Goal: Navigation & Orientation: Find specific page/section

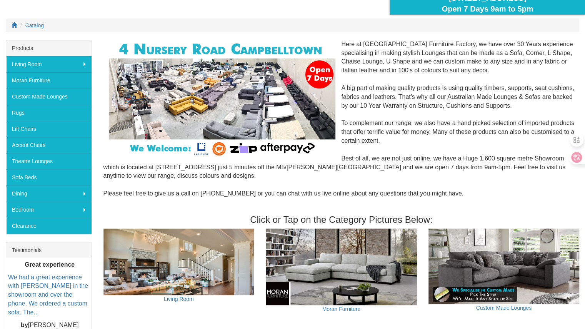
scroll to position [53, 0]
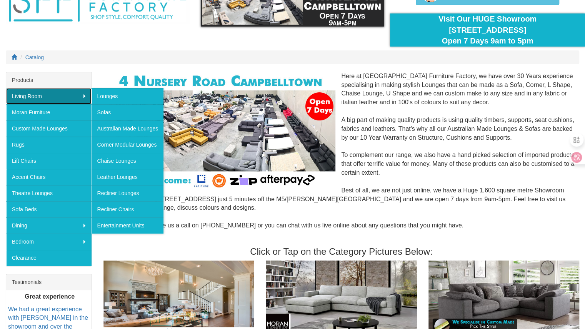
click at [67, 97] on link "Living Room" at bounding box center [48, 96] width 85 height 16
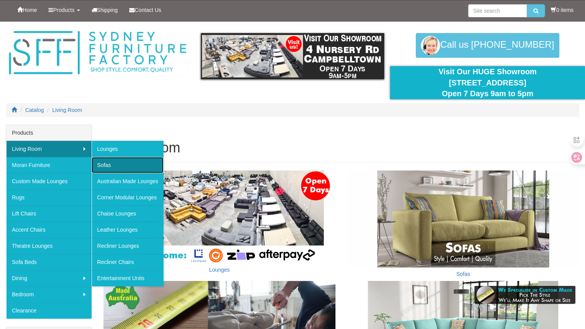
click at [118, 167] on link "Sofas" at bounding box center [128, 165] width 72 height 16
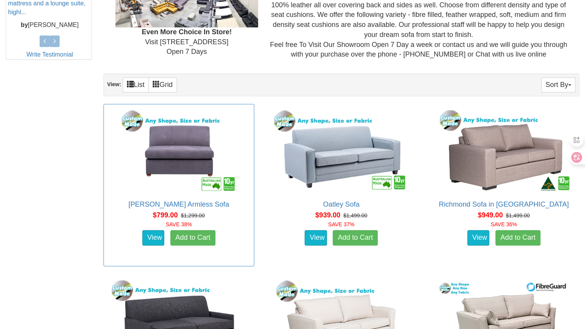
scroll to position [389, 0]
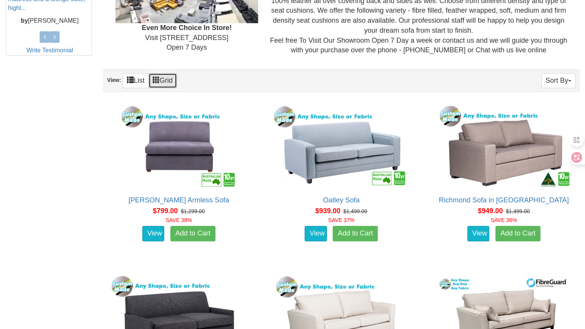
click at [160, 78] on span at bounding box center [156, 79] width 7 height 7
click at [128, 81] on span at bounding box center [130, 79] width 7 height 7
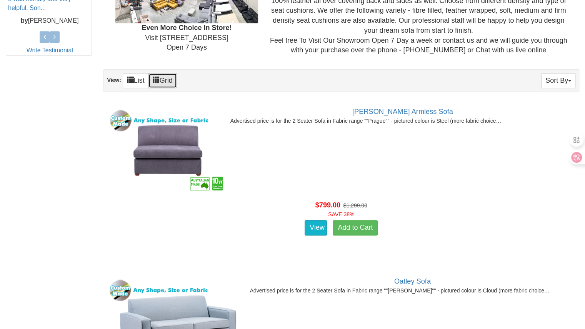
click at [157, 79] on span at bounding box center [156, 79] width 7 height 7
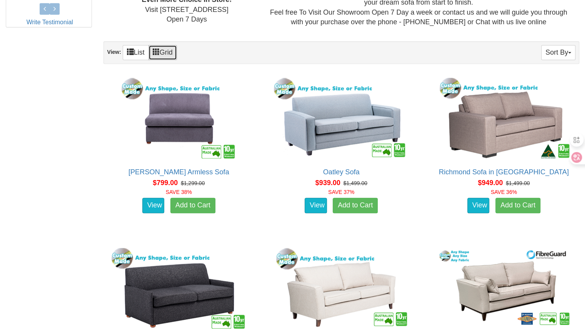
scroll to position [417, 0]
click at [566, 50] on button "Sort By" at bounding box center [558, 52] width 34 height 15
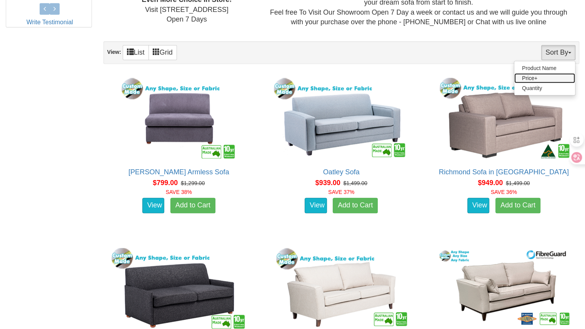
click at [527, 76] on link "Price+" at bounding box center [544, 78] width 61 height 10
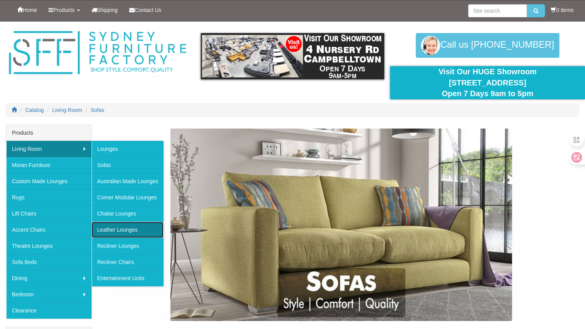
click at [130, 227] on link "Leather Lounges" at bounding box center [128, 230] width 72 height 16
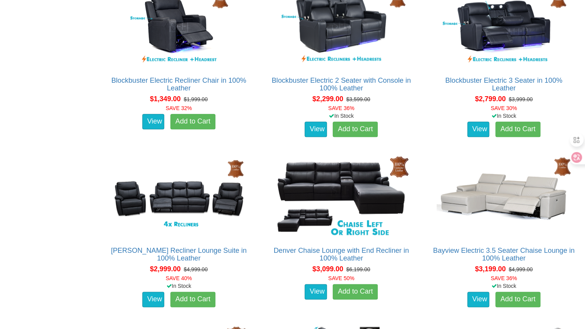
scroll to position [512, 0]
